Goal: Transaction & Acquisition: Purchase product/service

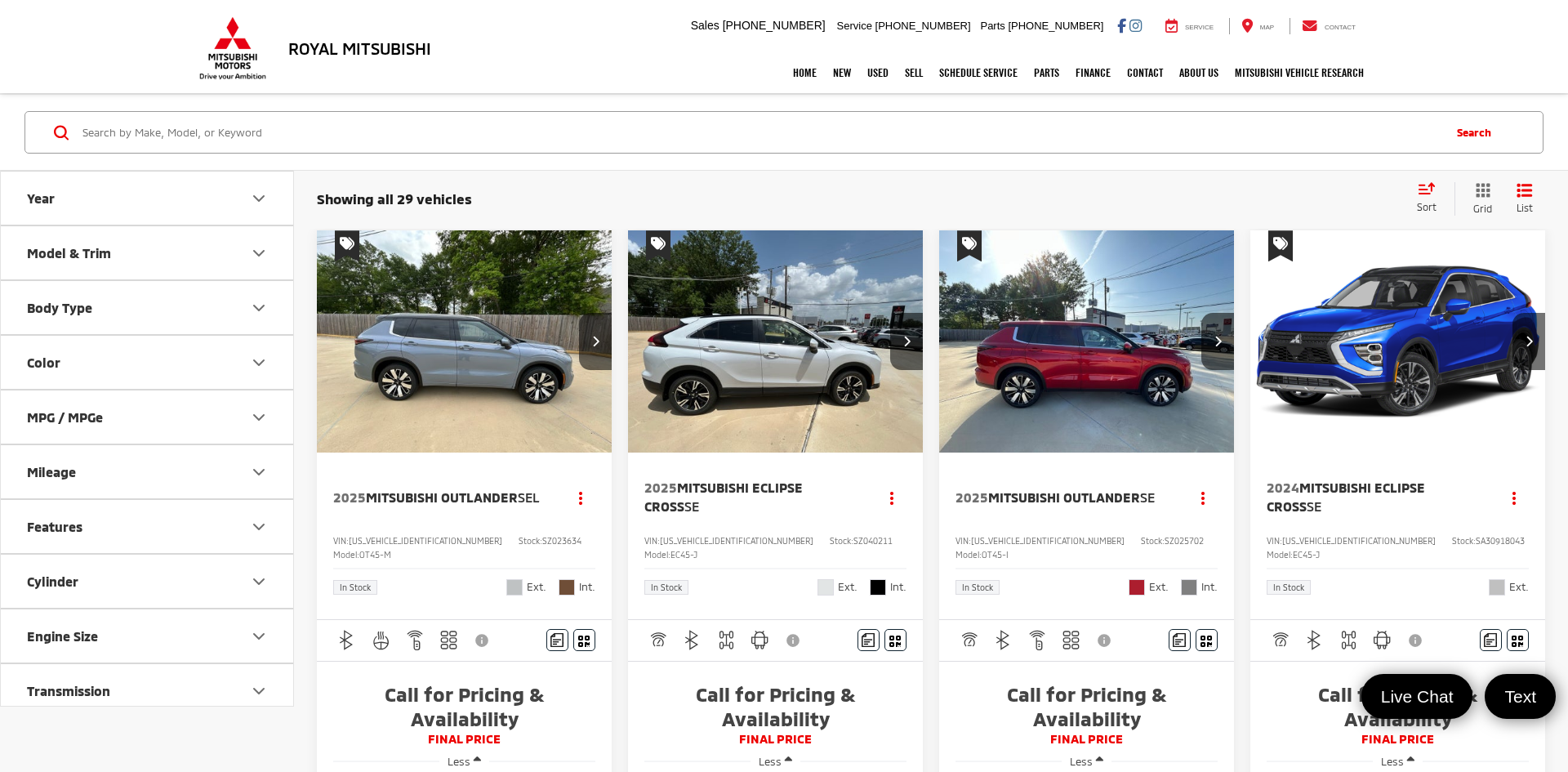
click at [371, 127] on input "Search by Make, Model, or Keyword" at bounding box center [760, 132] width 1360 height 39
click at [588, 142] on input "Search by Make, Model, or Keyword" at bounding box center [760, 132] width 1360 height 39
click at [802, 81] on link "Home" at bounding box center [804, 73] width 40 height 41
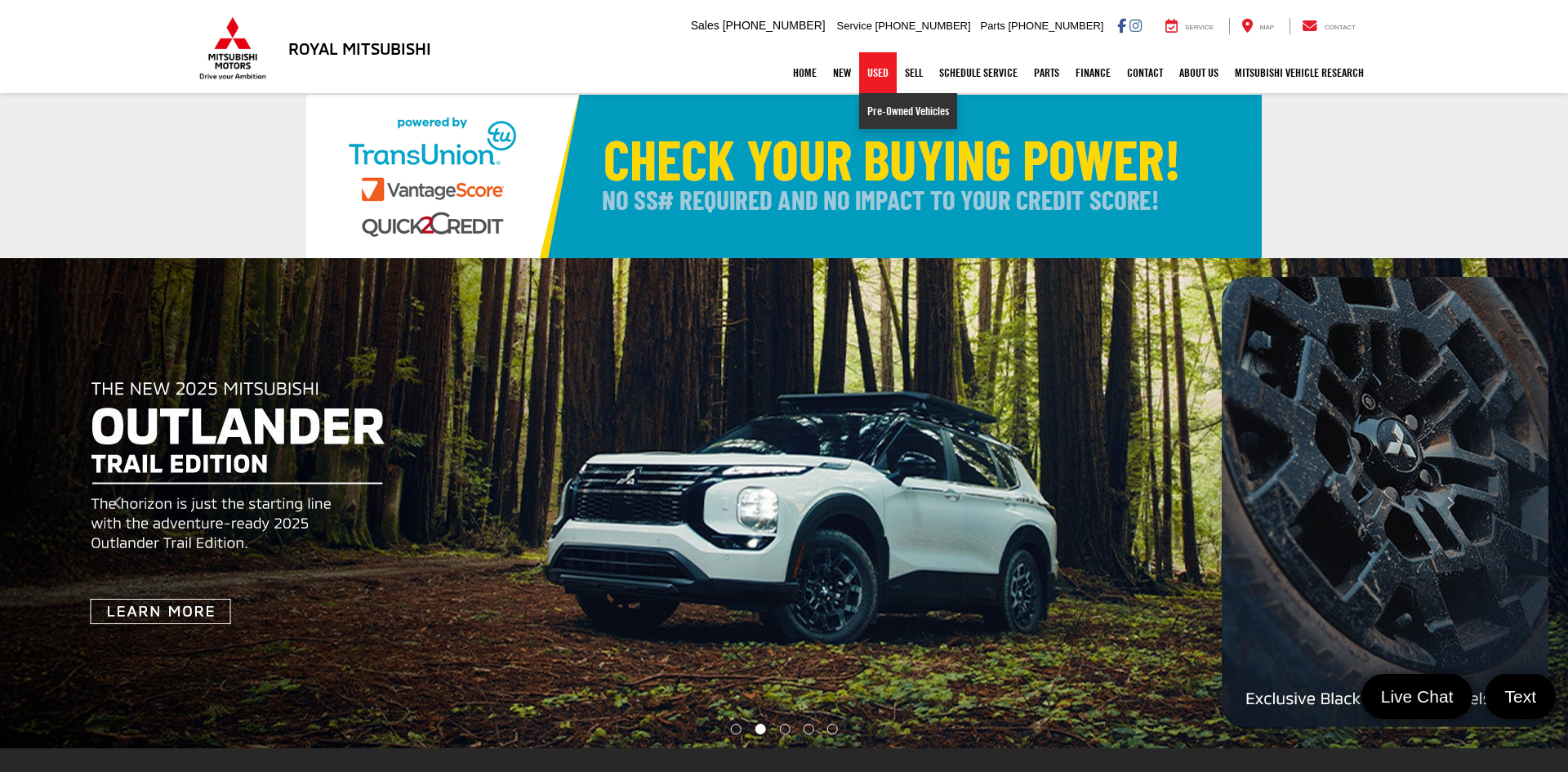
click at [874, 102] on link "Pre-Owned Vehicles" at bounding box center [908, 111] width 98 height 36
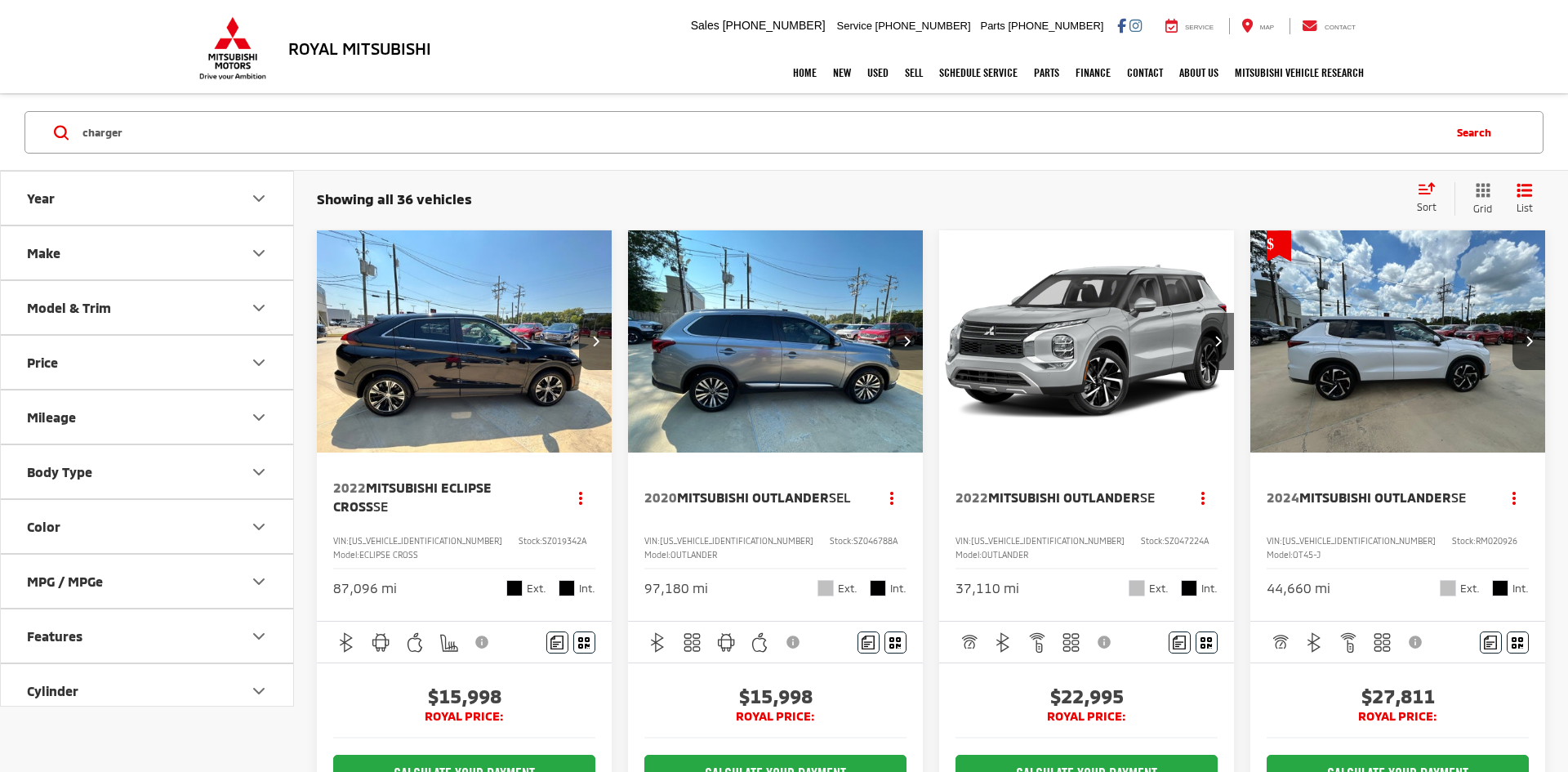
type input "charger"
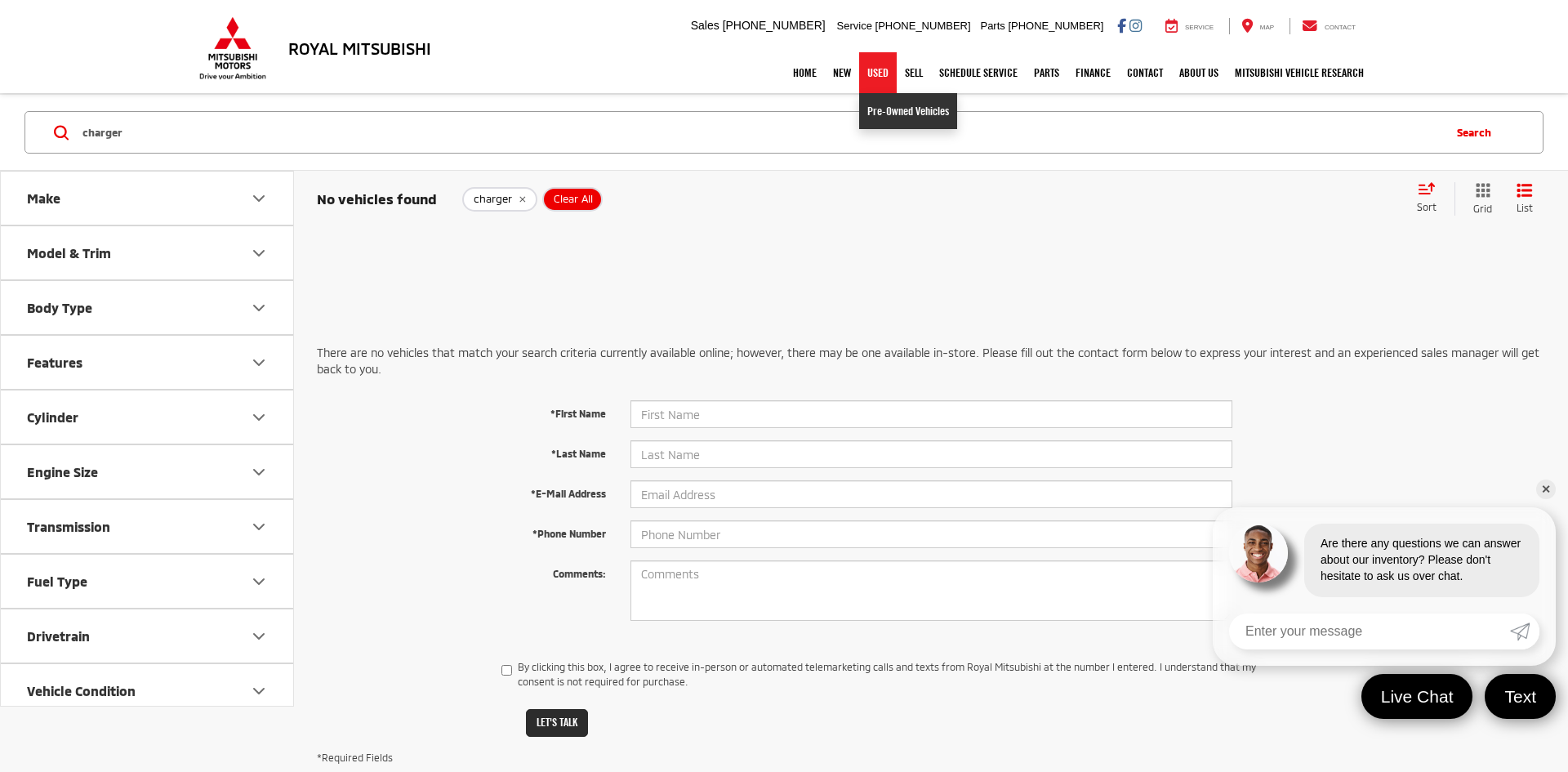
click at [873, 110] on link "Pre-Owned Vehicles" at bounding box center [908, 111] width 98 height 36
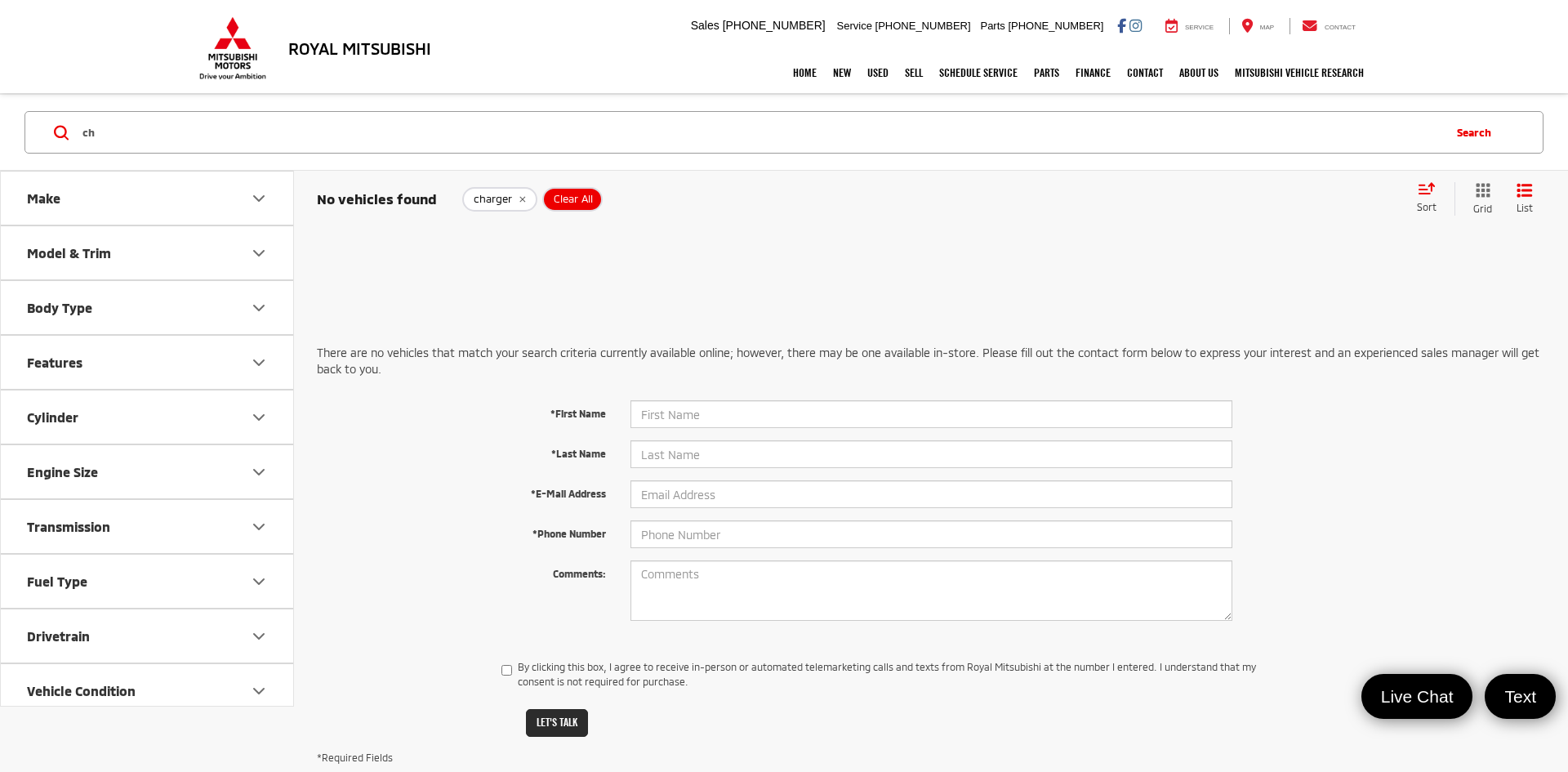
type input "c"
click at [636, 135] on input "dodge" at bounding box center [760, 132] width 1360 height 39
type input "dodge"
click at [882, 115] on link "Pre-Owned Vehicles" at bounding box center [908, 111] width 98 height 36
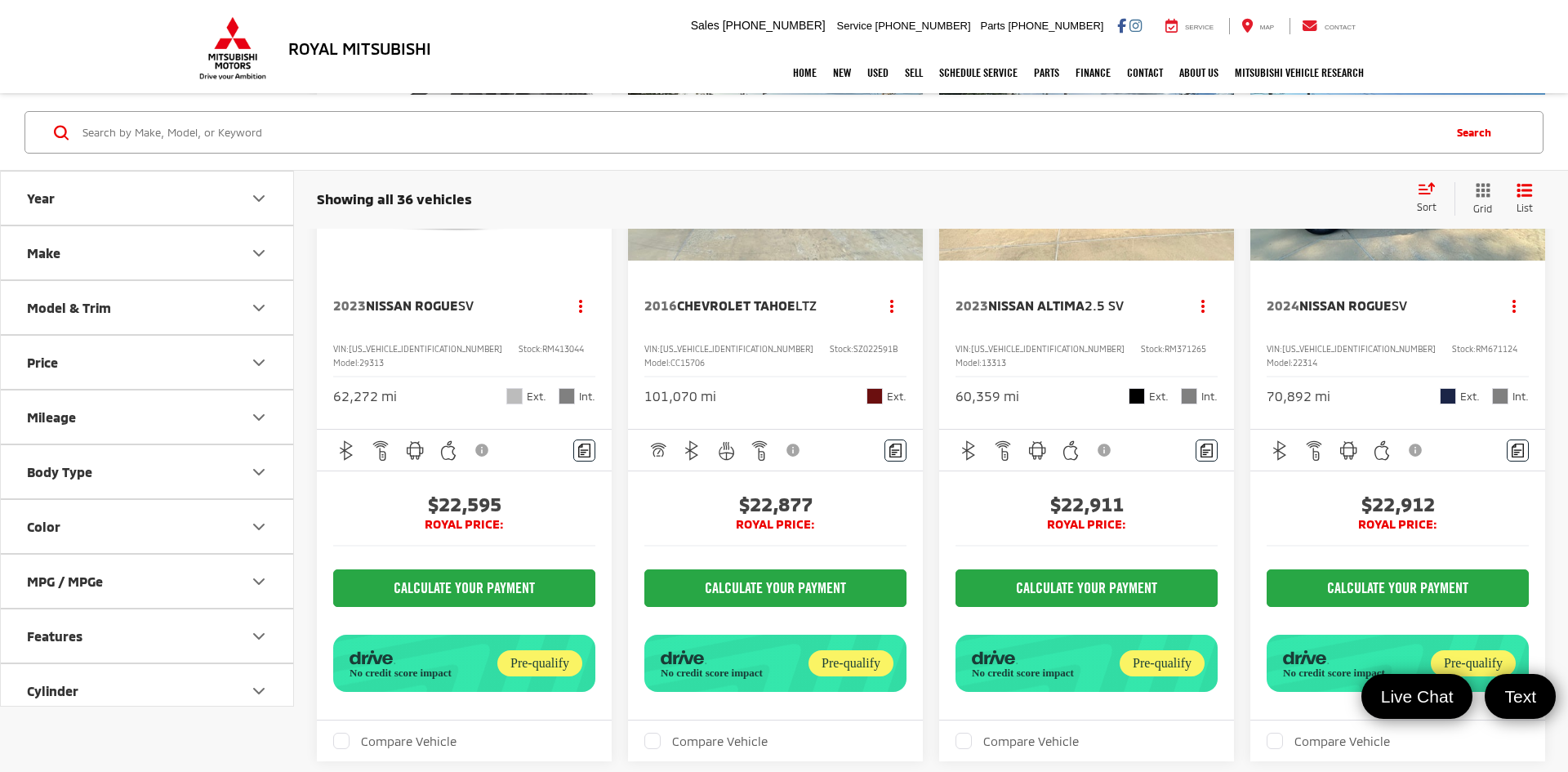
scroll to position [4709, 0]
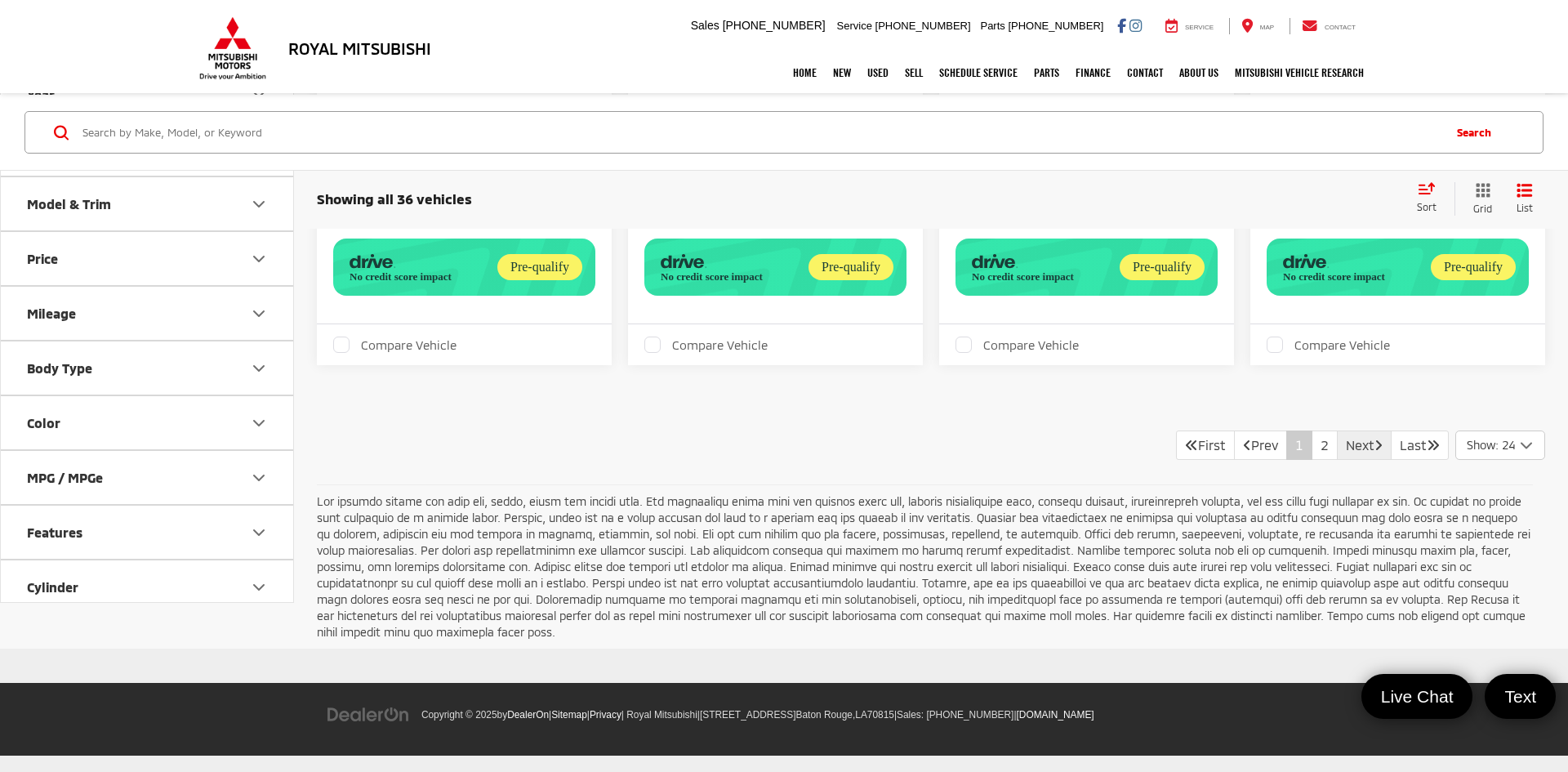
click at [1356, 445] on link "Next" at bounding box center [1364, 445] width 55 height 30
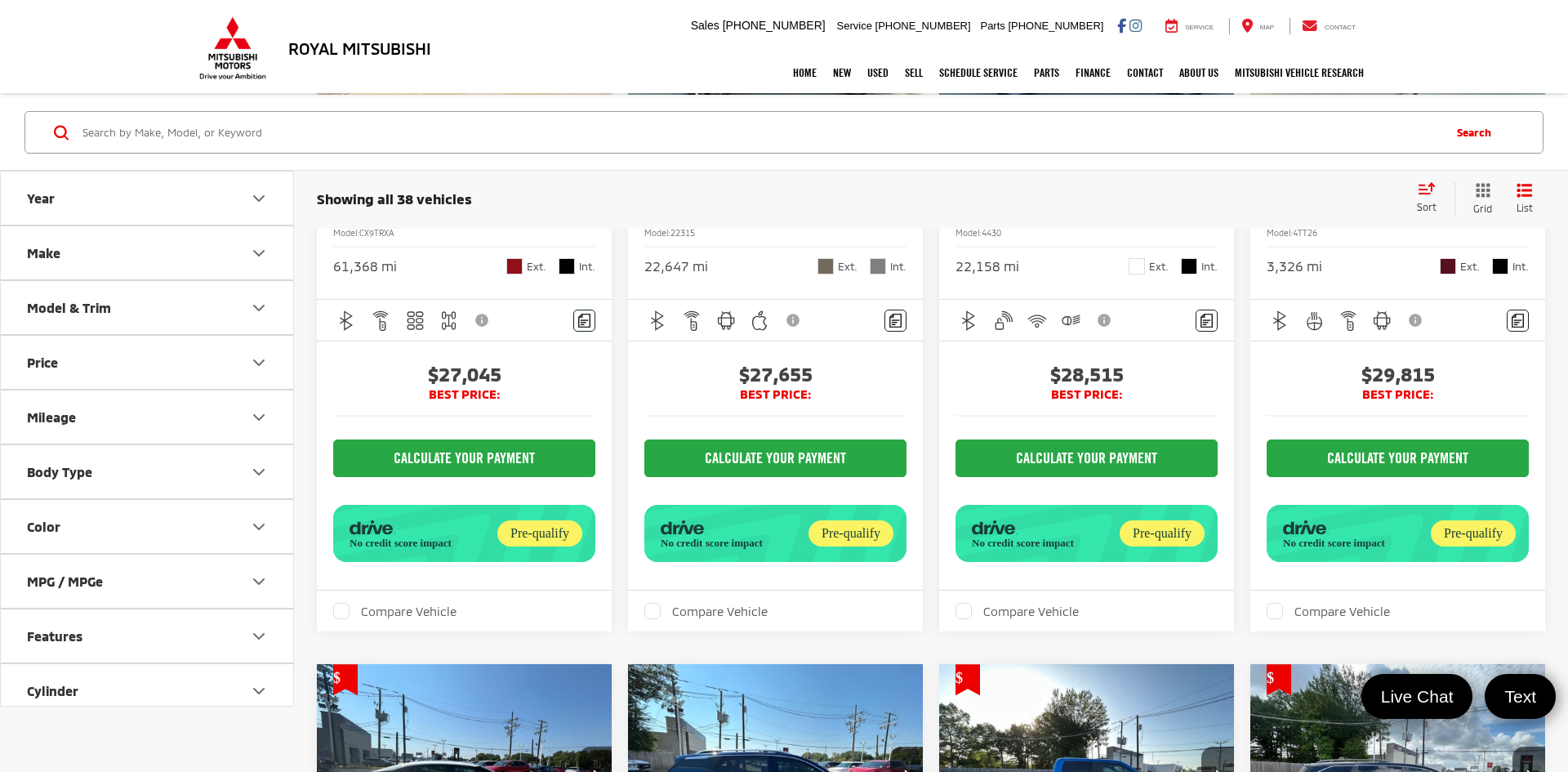
scroll to position [1077, 0]
